Goal: Complete application form

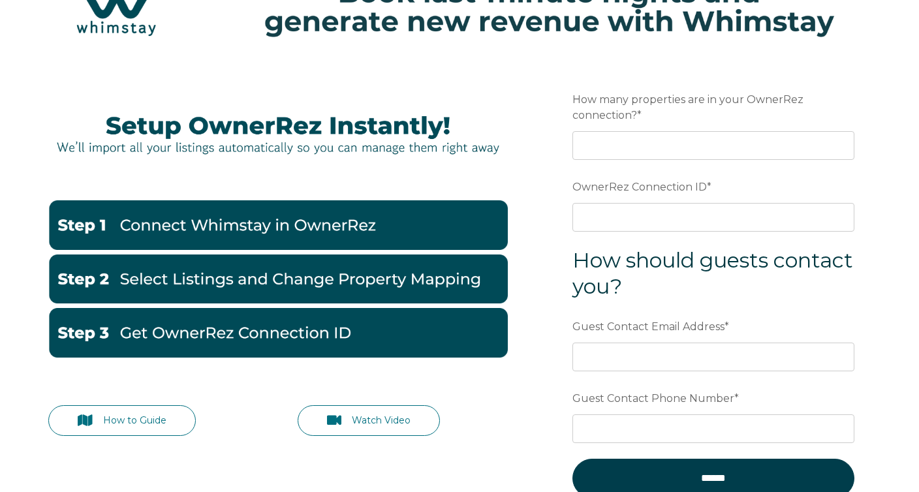
scroll to position [65, 0]
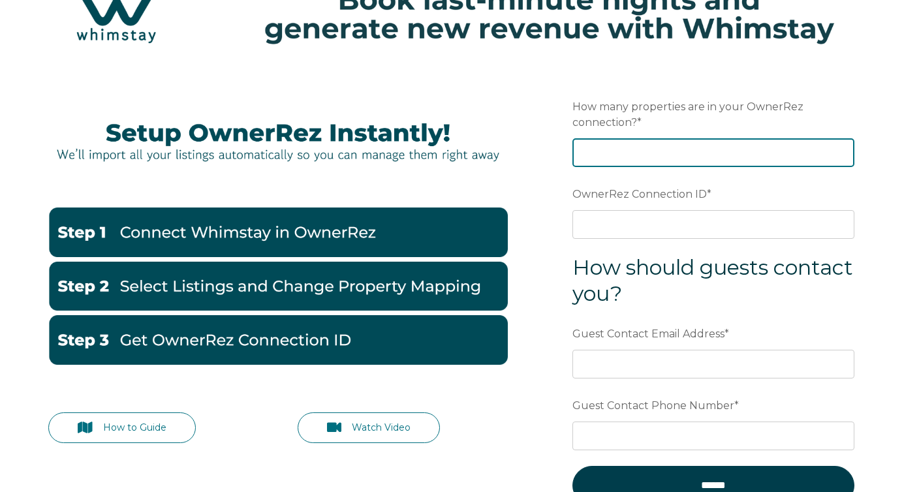
click at [598, 142] on input "How many properties are in your OwnerRez connection? *" at bounding box center [713, 152] width 282 height 29
click at [615, 149] on input "How many properties are in your OwnerRez connection? *" at bounding box center [713, 152] width 282 height 29
type input "33"
drag, startPoint x: 534, startPoint y: 181, endPoint x: 562, endPoint y: 191, distance: 30.3
click at [533, 181] on div "How to Guide Watch Video Preferred language Email How many properties are in yo…" at bounding box center [459, 308] width 848 height 484
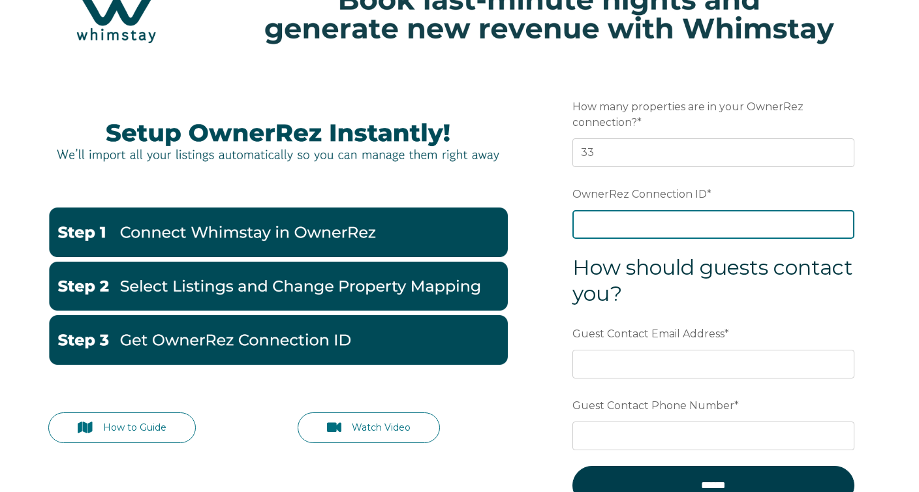
click at [612, 210] on input "OwnerRez Connection ID *" at bounding box center [713, 224] width 282 height 29
paste input "ora7ccddff4bx"
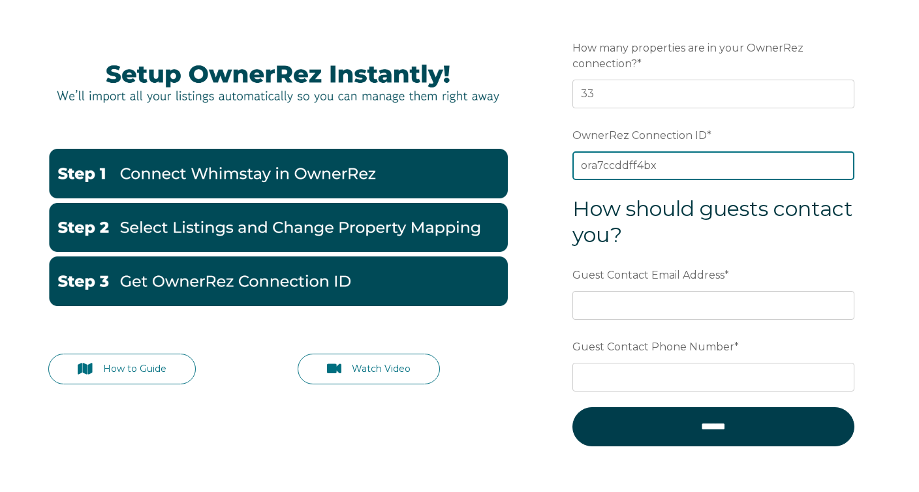
scroll to position [130, 0]
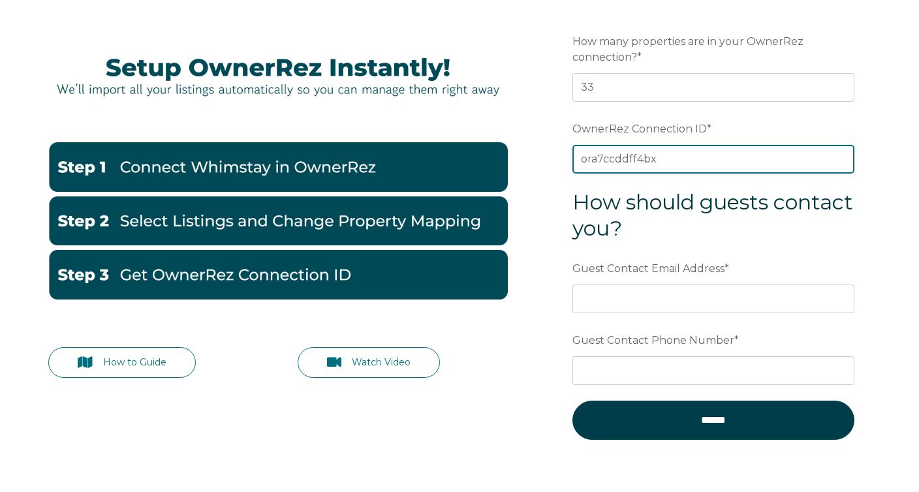
type input "ora7ccddff4bx"
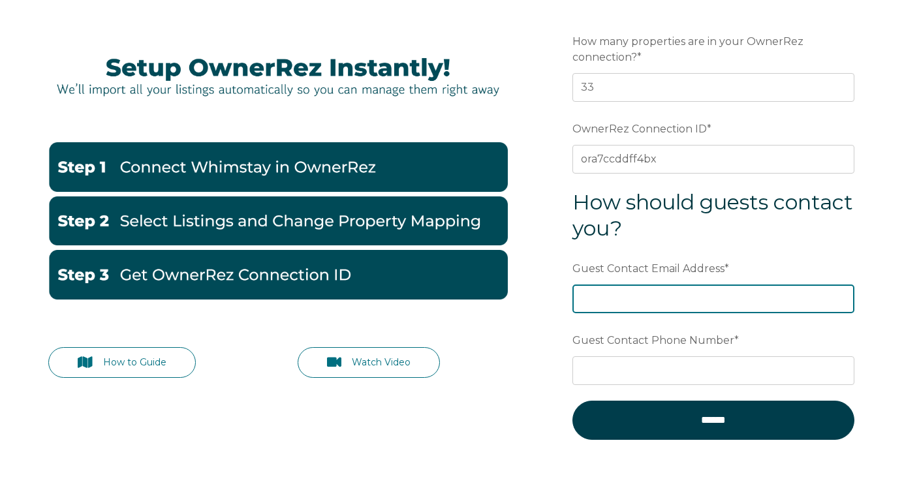
click at [630, 301] on input "Guest Contact Email Address *" at bounding box center [713, 298] width 282 height 29
type input "[EMAIL_ADDRESS][DOMAIN_NAME]"
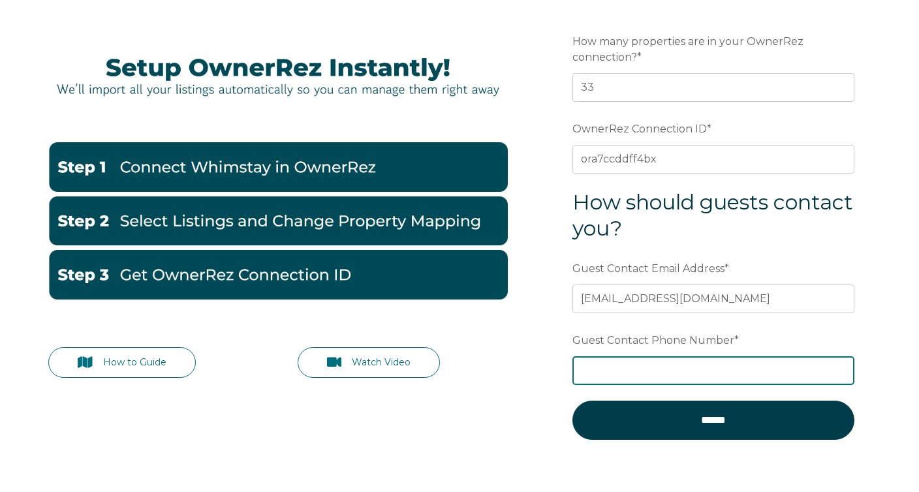
click at [617, 366] on input "Guest Contact Phone Number *" at bounding box center [713, 370] width 282 height 29
paste input "[PHONE_NUMBER]"
type input "[PHONE_NUMBER]"
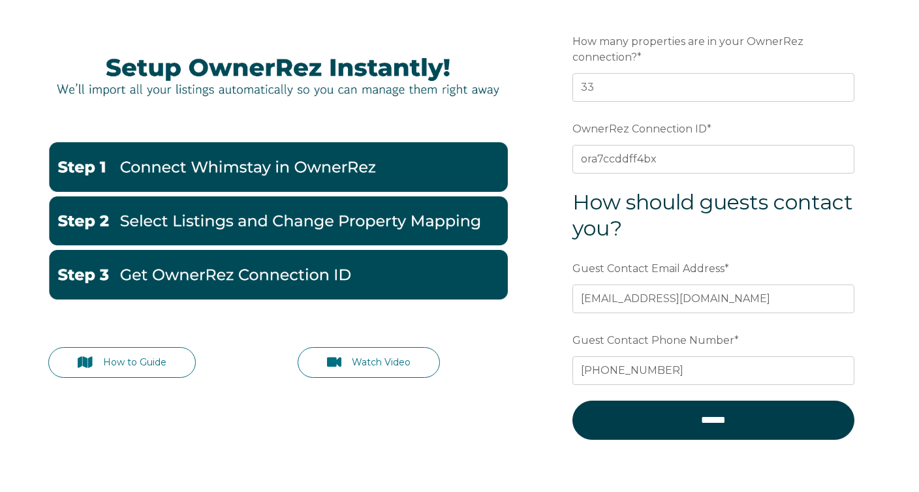
click at [488, 450] on div "How to Guide Watch Video Preferred language Email How many properties are in yo…" at bounding box center [459, 243] width 848 height 484
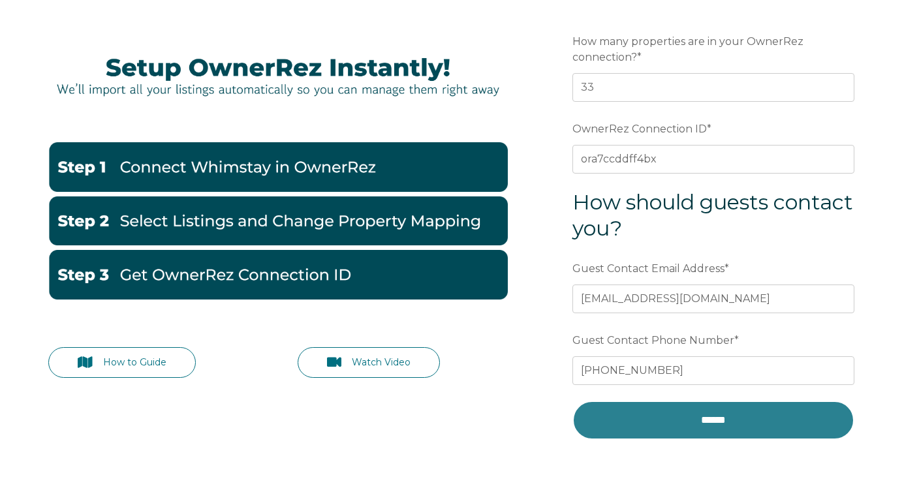
click at [662, 424] on input "******" at bounding box center [713, 420] width 282 height 39
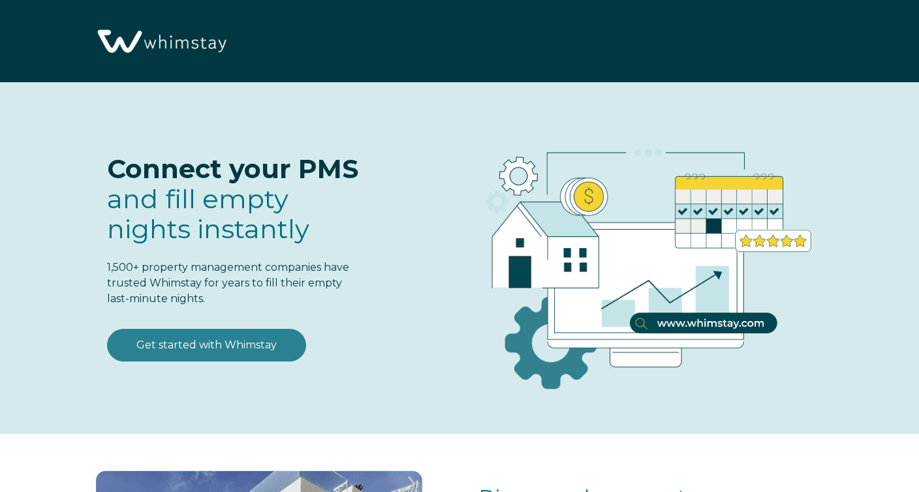
select select "US"
select select "Standard"
click at [184, 346] on link "Get started with Whimstay" at bounding box center [206, 345] width 199 height 33
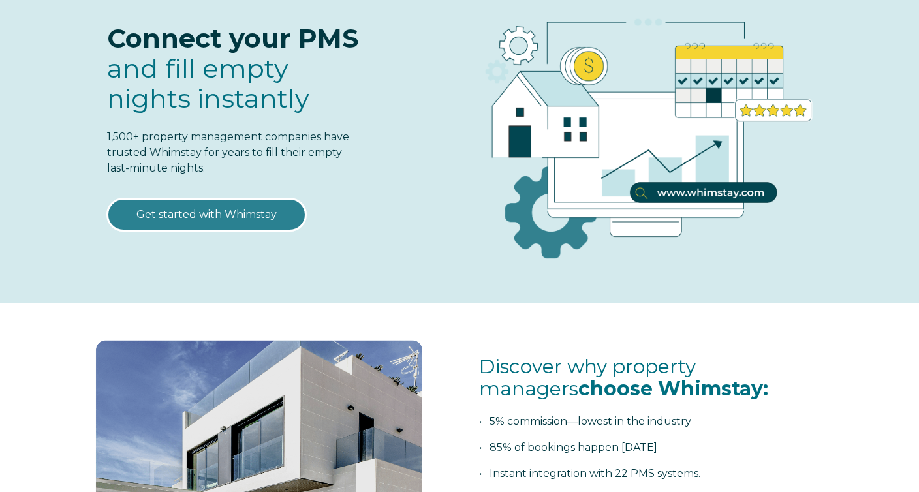
scroll to position [163, 0]
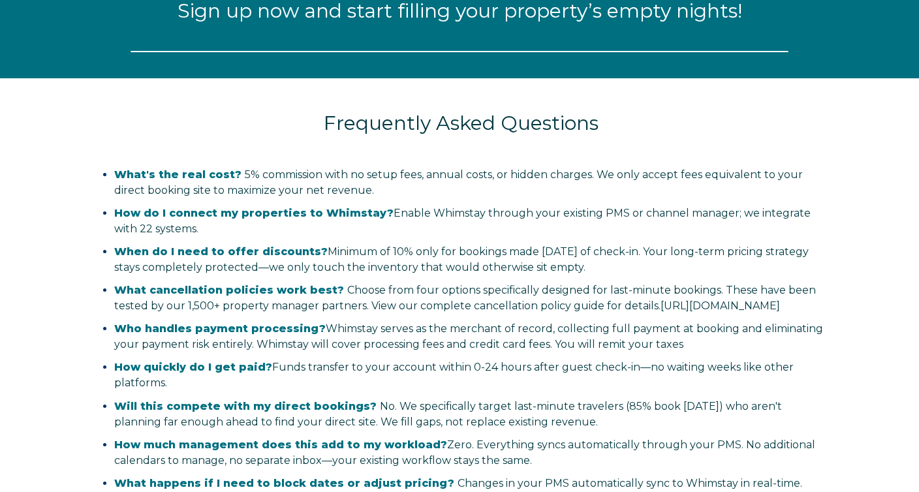
select select "US"
select select "Standard"
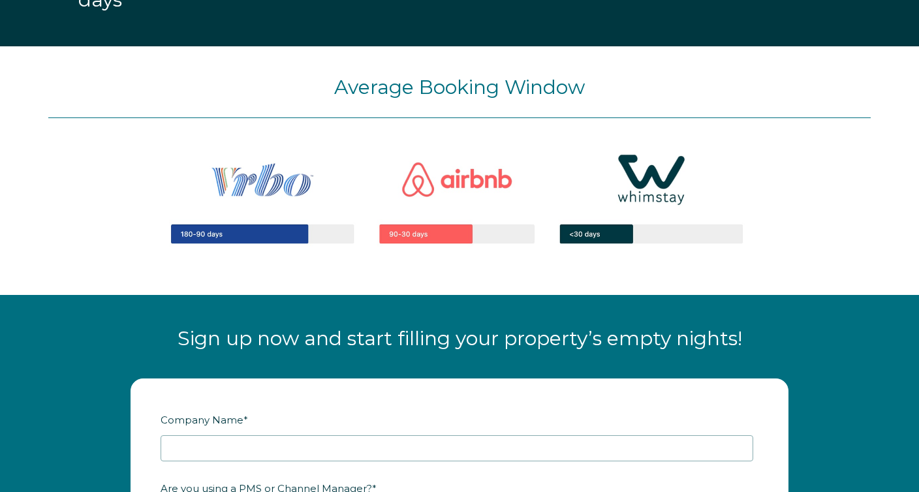
scroll to position [1231, 0]
